Goal: Find specific page/section: Find specific page/section

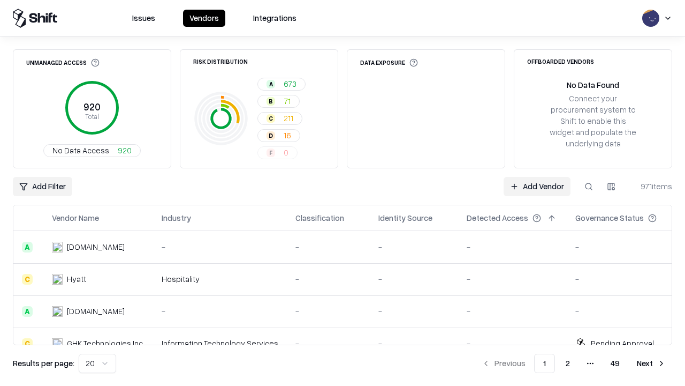
click at [343, 193] on div "Add Filter Add Vendor 971 items" at bounding box center [343, 186] width 660 height 19
click at [42, 186] on html "Issues Vendors Integrations Unmanaged Access 920 Total No Data Access 920 Risk …" at bounding box center [342, 193] width 685 height 386
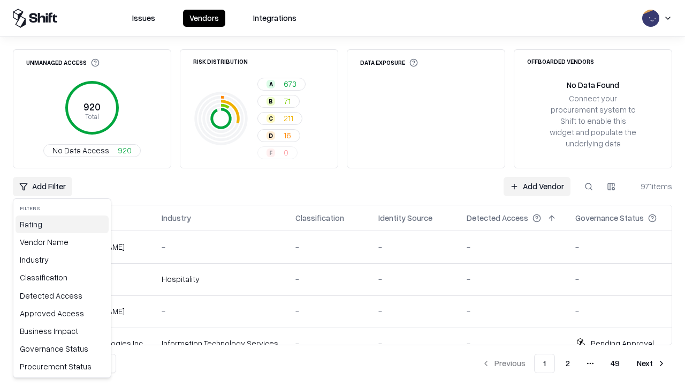
click at [62, 224] on div "Rating" at bounding box center [62, 224] width 93 height 18
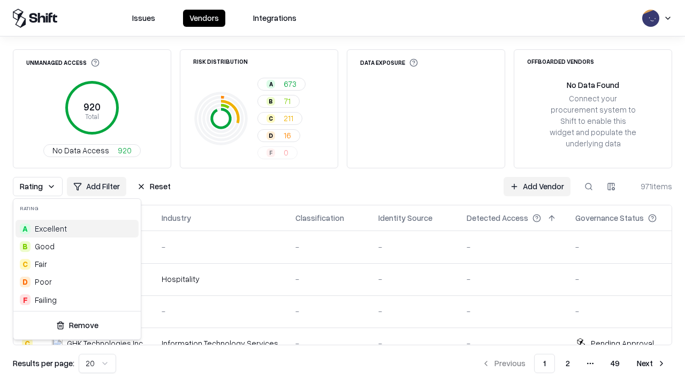
click at [343, 193] on html "Issues Vendors Integrations Unmanaged Access 920 Total No Data Access 920 Risk …" at bounding box center [342, 193] width 685 height 386
click at [343, 193] on div "Rating Add Filter Reset Add Vendor 971 items" at bounding box center [343, 186] width 660 height 19
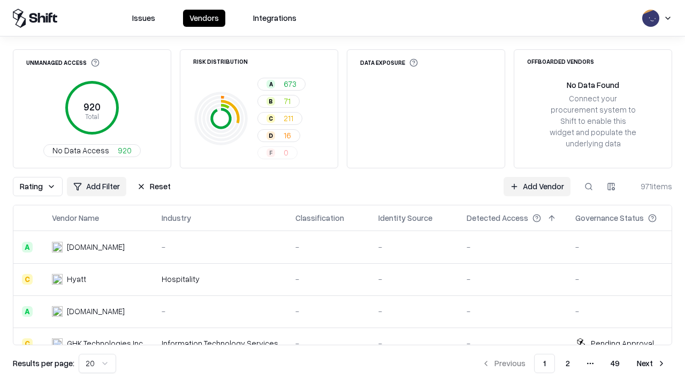
click at [154, 186] on button "Reset" at bounding box center [154, 186] width 47 height 19
click at [343, 193] on div "Add Filter Add Vendor 971 items" at bounding box center [343, 186] width 660 height 19
click at [42, 186] on html "Issues Vendors Integrations Unmanaged Access 920 Total No Data Access 920 Risk …" at bounding box center [342, 193] width 685 height 386
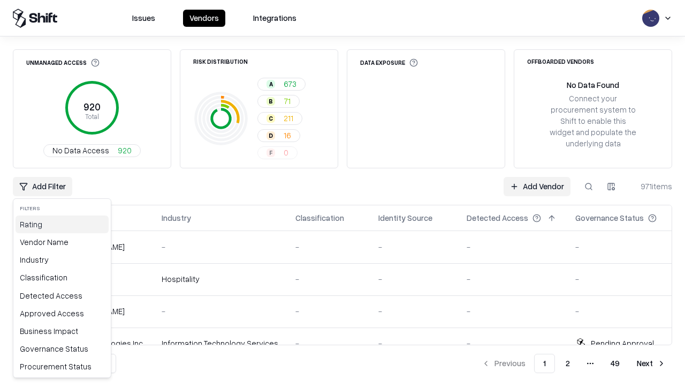
click at [62, 224] on div "Rating" at bounding box center [62, 224] width 93 height 18
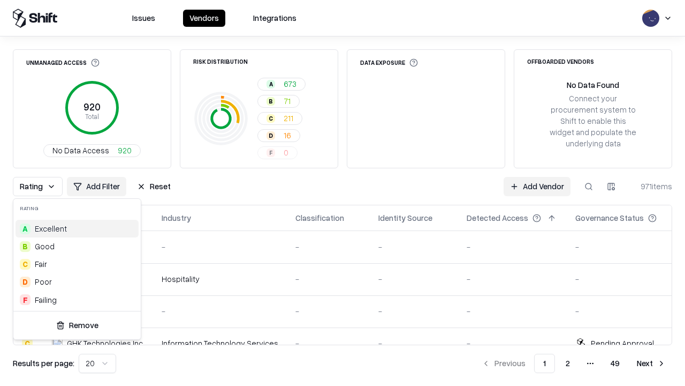
click at [77, 263] on div "C Fair" at bounding box center [77, 264] width 123 height 18
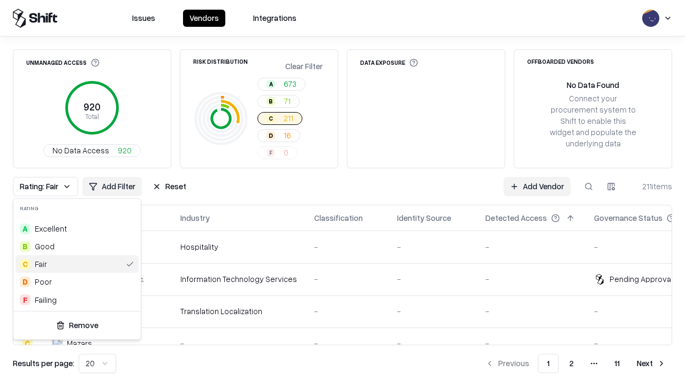
click at [343, 193] on html "Issues Vendors Integrations Unmanaged Access 920 Total No Data Access 920 Risk …" at bounding box center [342, 193] width 685 height 386
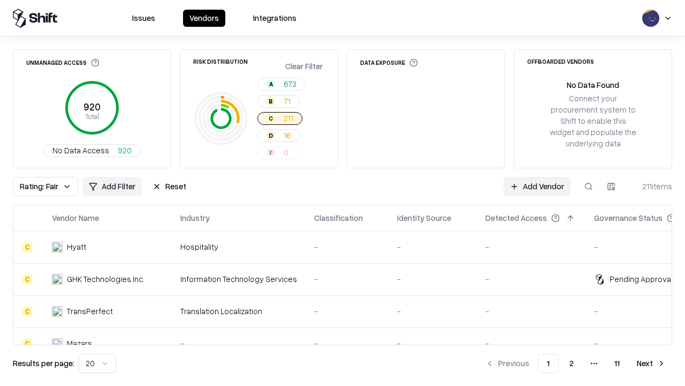
click at [343, 193] on div "Rating: Fair Add Filter Reset Add Vendor 211 items" at bounding box center [343, 186] width 660 height 19
click at [169, 186] on button "Reset" at bounding box center [169, 186] width 47 height 19
click at [343, 193] on div "Add Filter Add Vendor 211 items" at bounding box center [343, 186] width 660 height 19
click at [42, 186] on html "Issues Vendors Integrations Unmanaged Access 920 Total No Data Access 920 Risk …" at bounding box center [342, 193] width 685 height 386
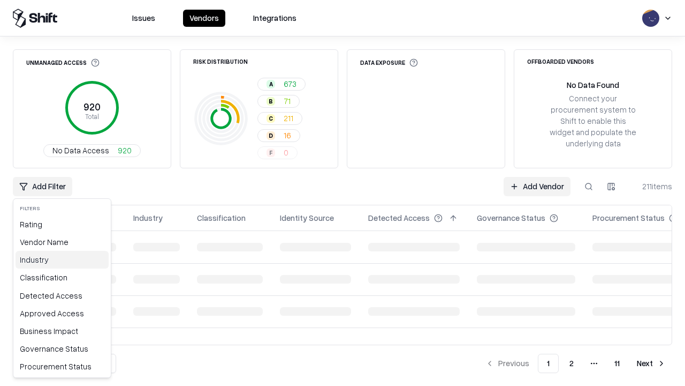
click at [62, 259] on div "Industry" at bounding box center [62, 260] width 93 height 18
